Goal: Connect with others: Participate in discussion

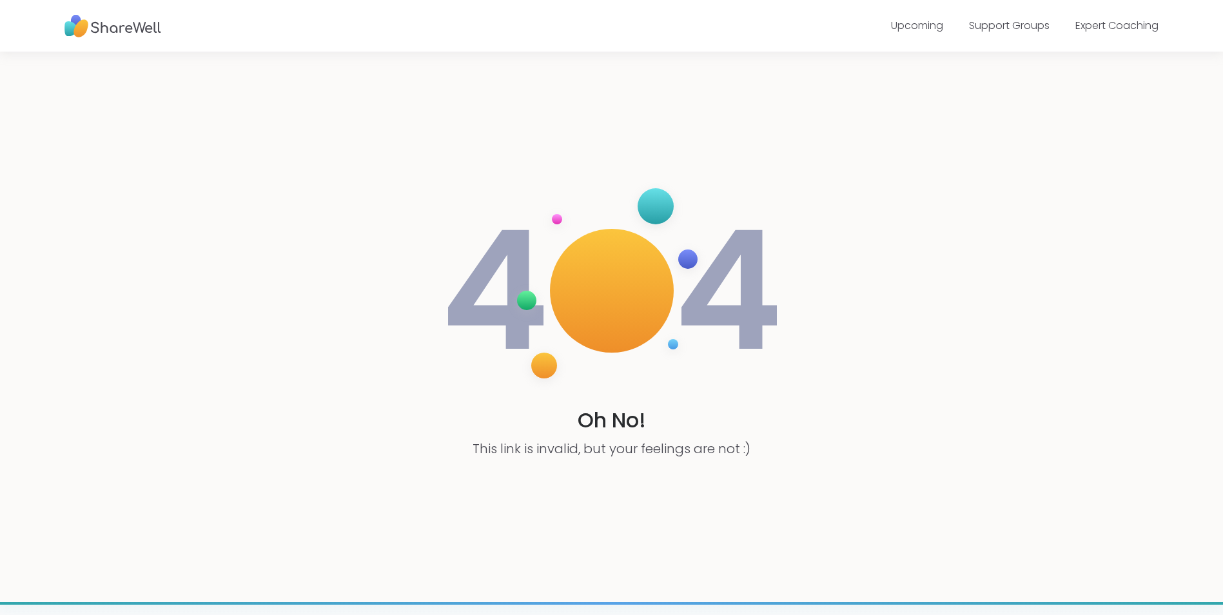
click at [108, 26] on img at bounding box center [112, 25] width 97 height 35
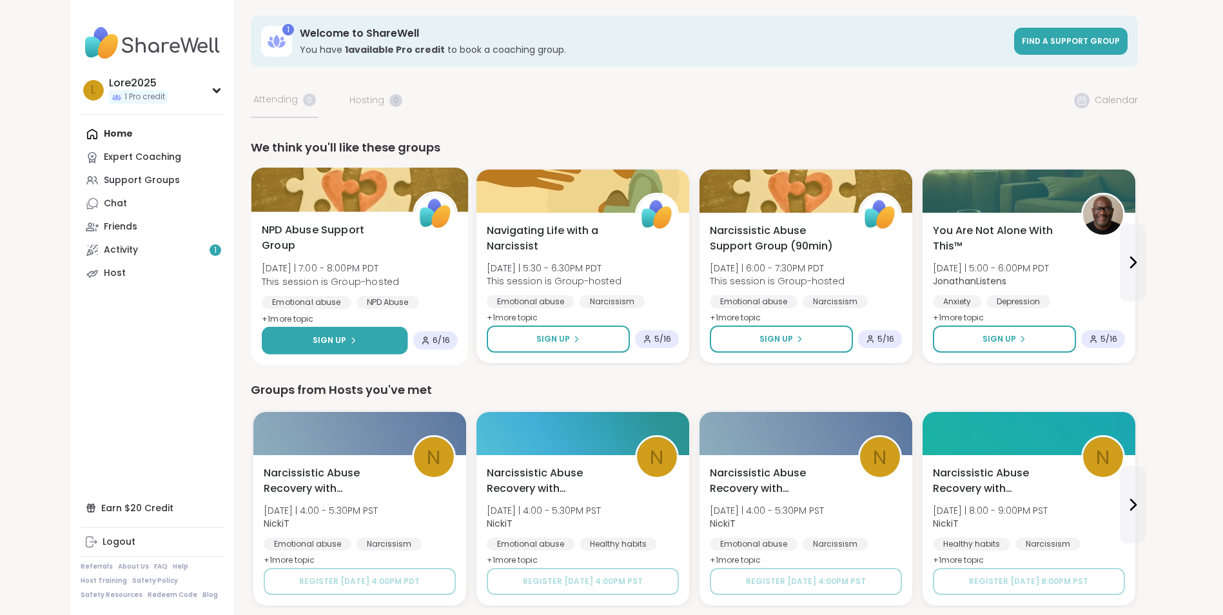
click at [366, 342] on button "Sign Up" at bounding box center [335, 341] width 146 height 28
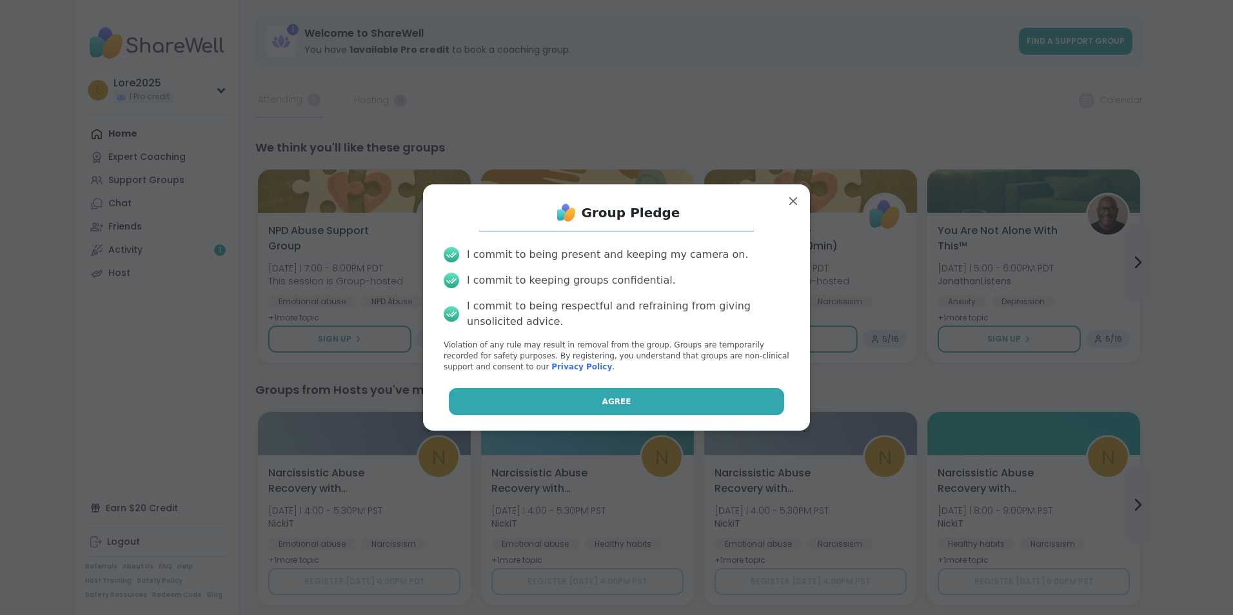
click at [677, 397] on button "Agree" at bounding box center [617, 401] width 336 height 27
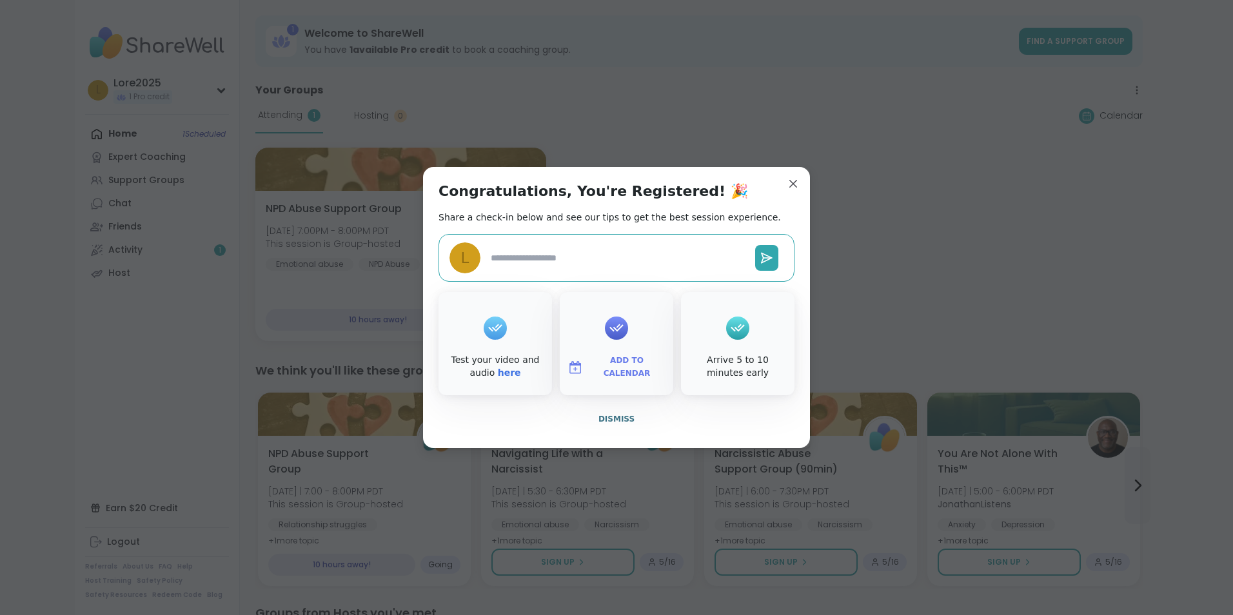
type textarea "*"
